Goal: Task Accomplishment & Management: Use online tool/utility

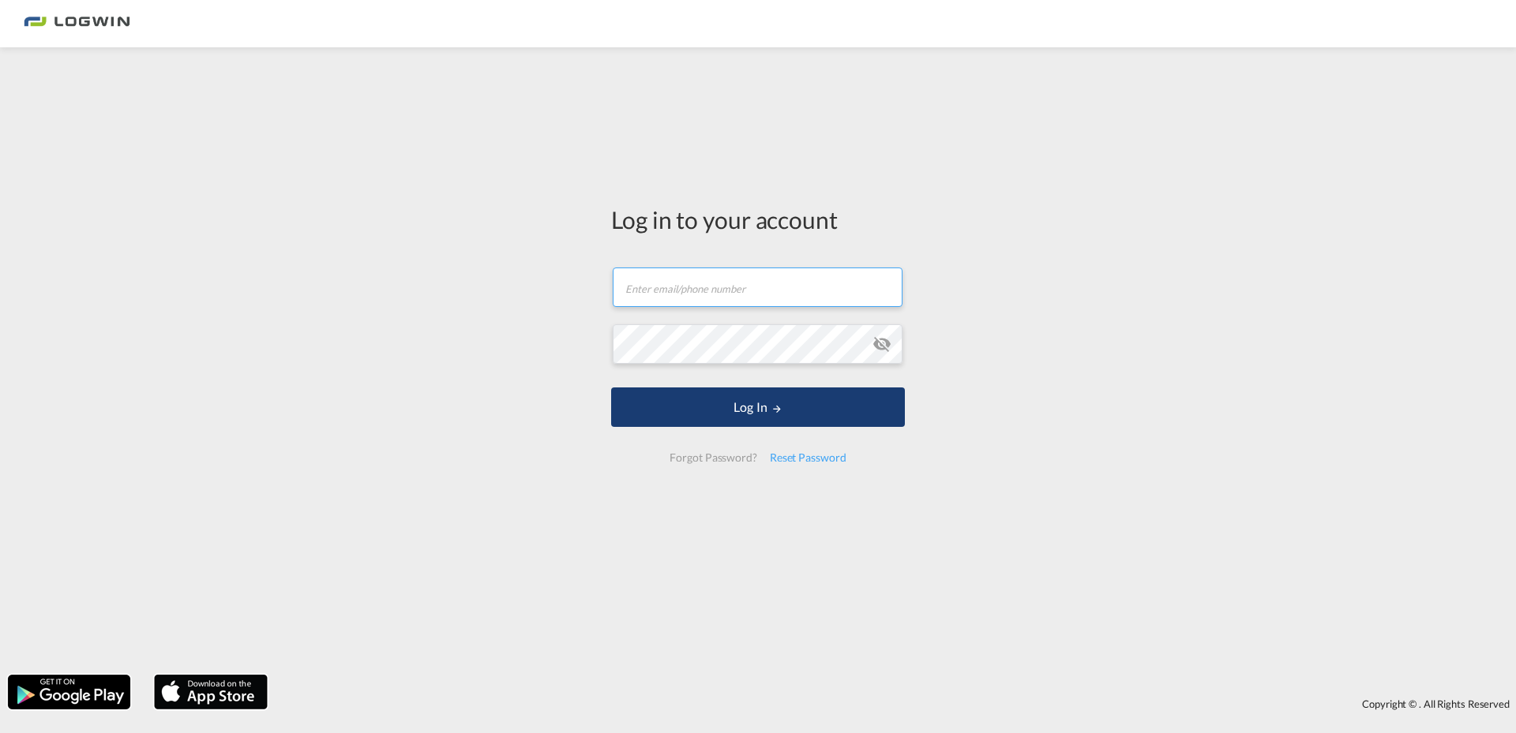
type input "[EMAIL_ADDRESS][PERSON_NAME][DOMAIN_NAME]"
click at [805, 425] on button "Log In" at bounding box center [758, 407] width 294 height 39
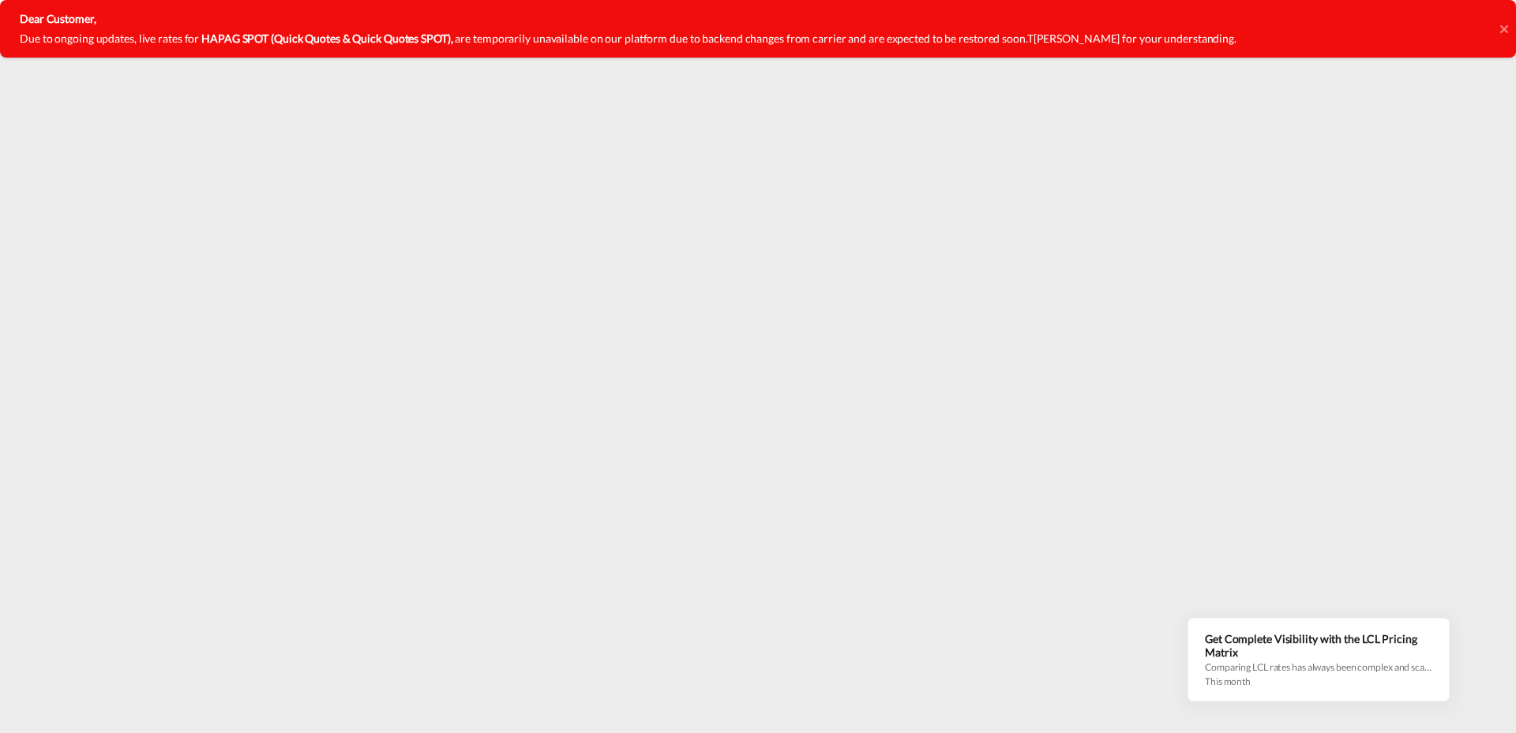
click at [1501, 26] on icon at bounding box center [1503, 28] width 8 height 8
